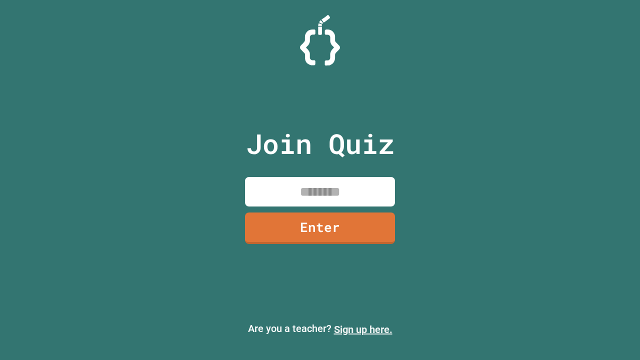
click at [363, 330] on link "Sign up here." at bounding box center [363, 330] width 59 height 12
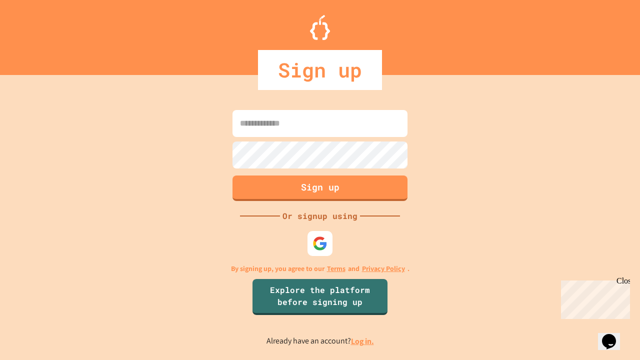
click at [363, 341] on link "Log in." at bounding box center [362, 341] width 23 height 11
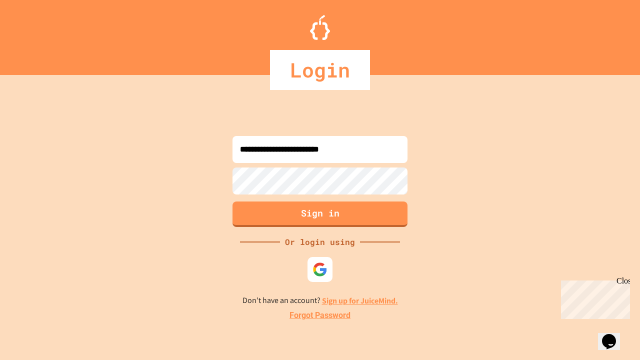
type input "**********"
